Goal: Find specific page/section: Find specific page/section

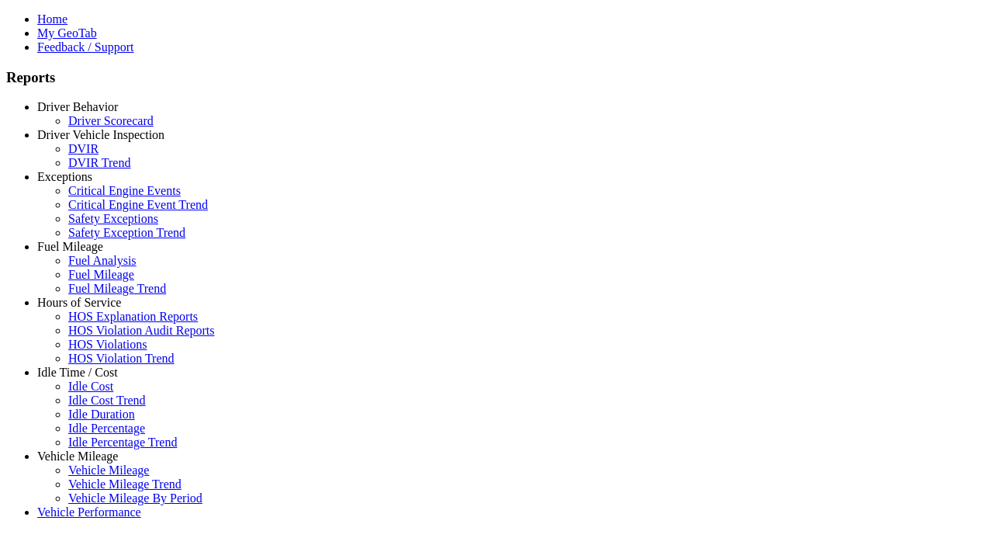
click at [89, 449] on link "Vehicle Mileage" at bounding box center [77, 455] width 81 height 13
click at [101, 463] on link "Vehicle Mileage" at bounding box center [108, 469] width 81 height 13
type input "**********"
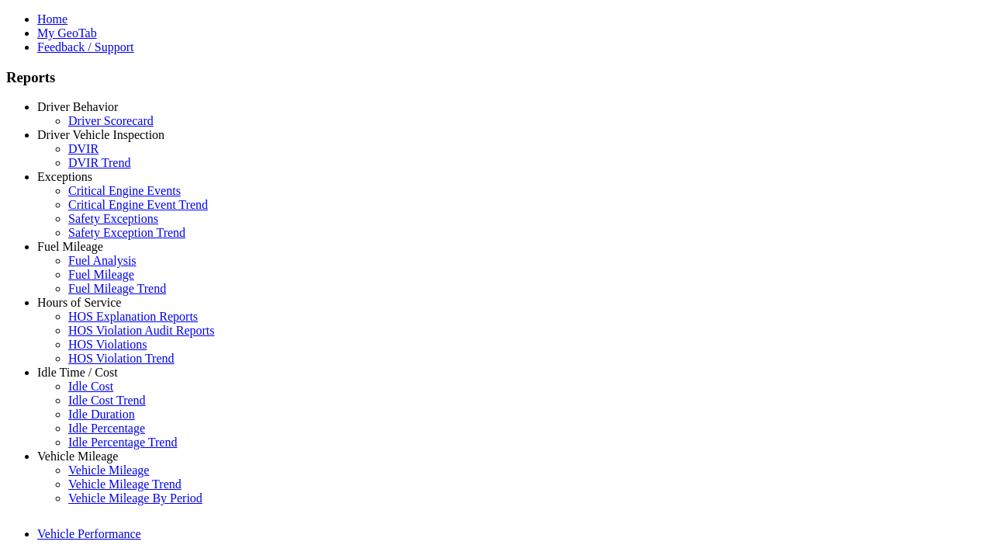
type input "**********"
